Goal: Transaction & Acquisition: Purchase product/service

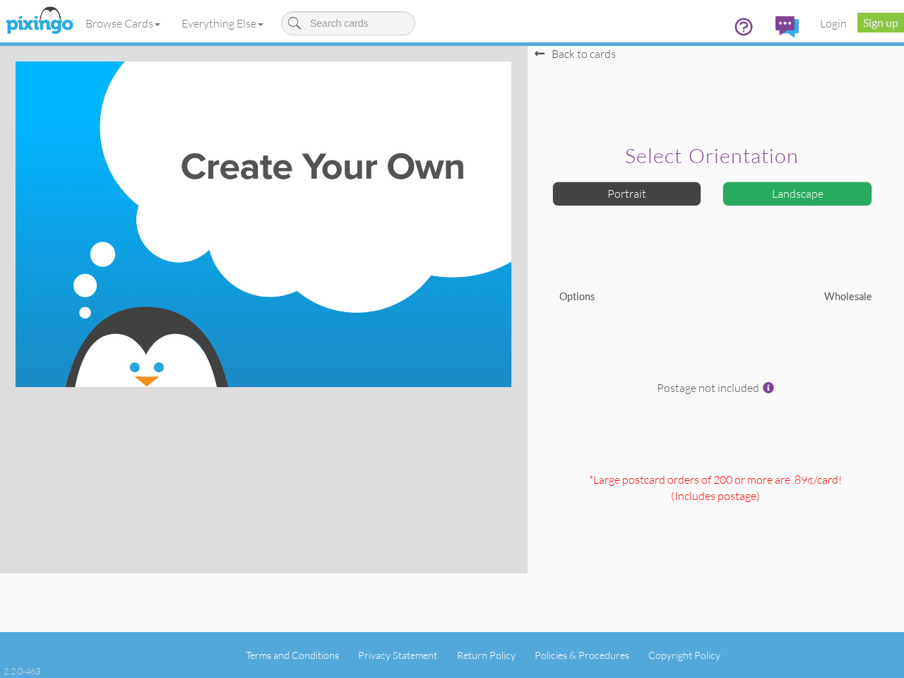
click at [452, 339] on img at bounding box center [264, 224] width 496 height 326
click at [124, 23] on link "Browse Cards" at bounding box center [123, 23] width 96 height 35
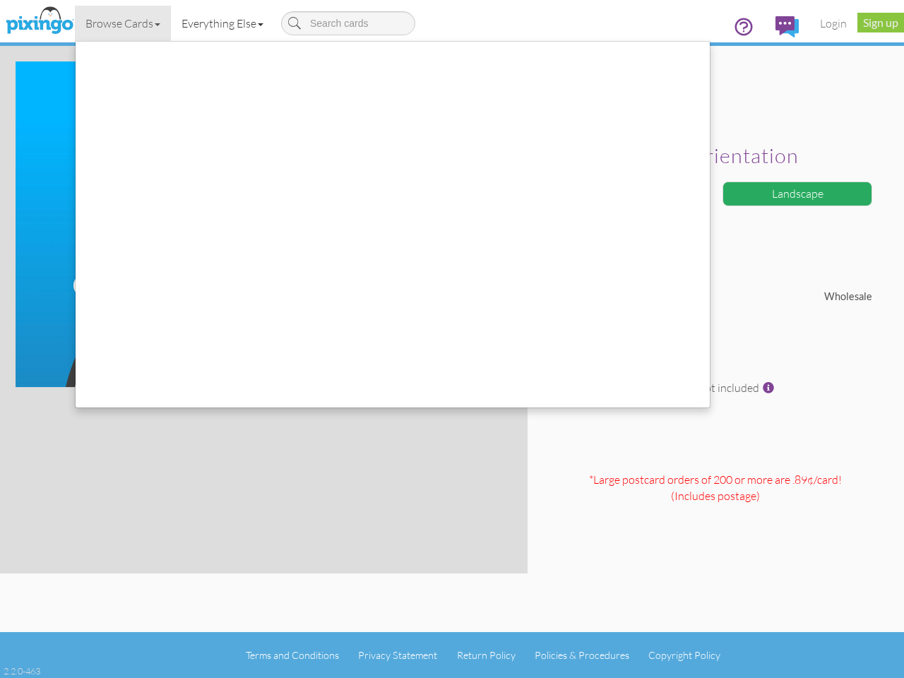
click at [225, 23] on link "Everything Else" at bounding box center [222, 23] width 103 height 35
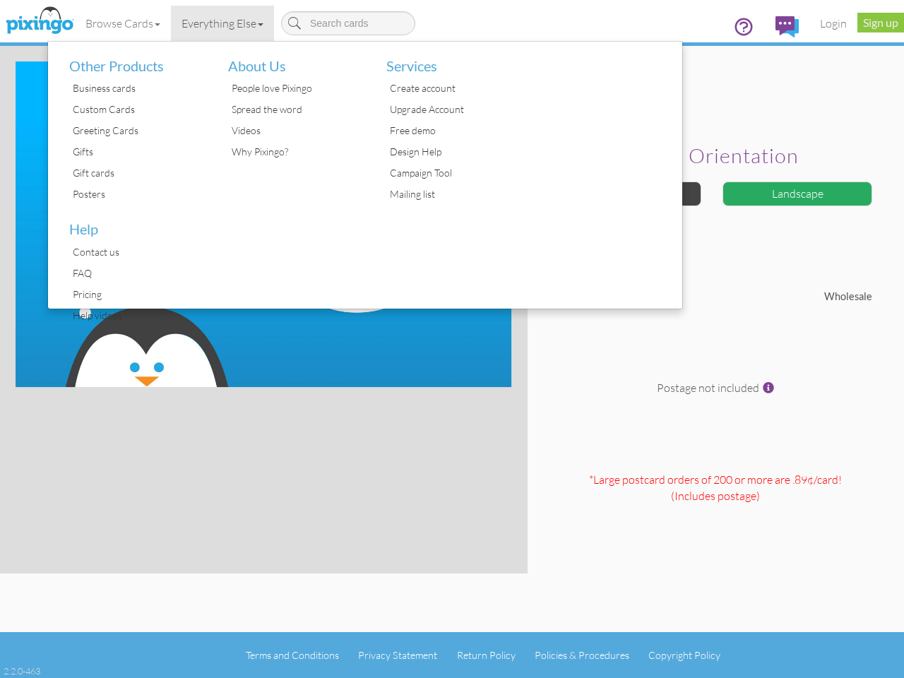
click at [627, 194] on div at bounding box center [603, 175] width 159 height 267
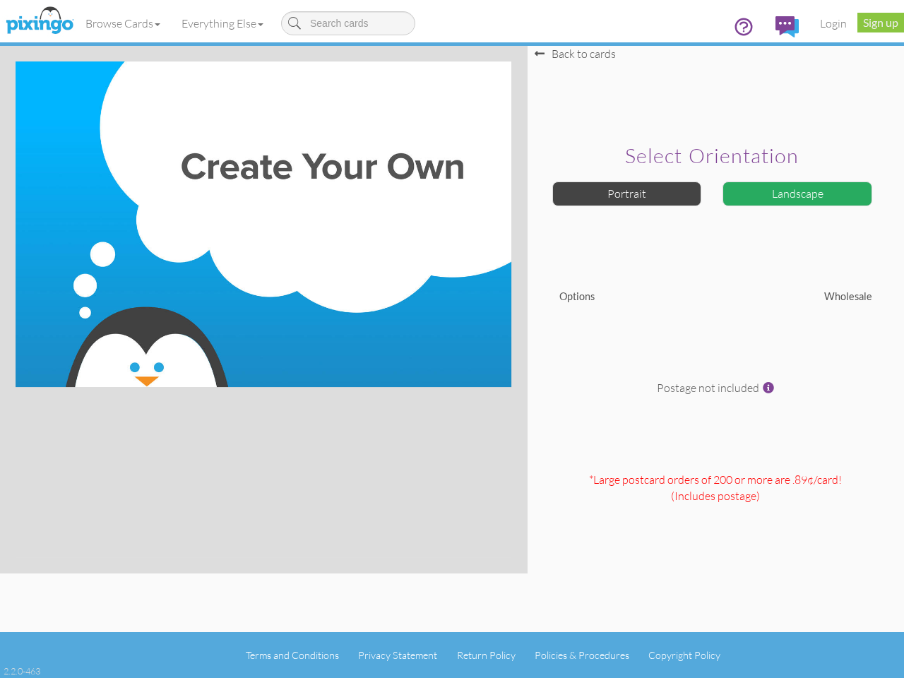
click at [798, 194] on div "Landscape" at bounding box center [798, 194] width 150 height 25
click at [769, 388] on span at bounding box center [768, 387] width 11 height 11
